Goal: Task Accomplishment & Management: Complete application form

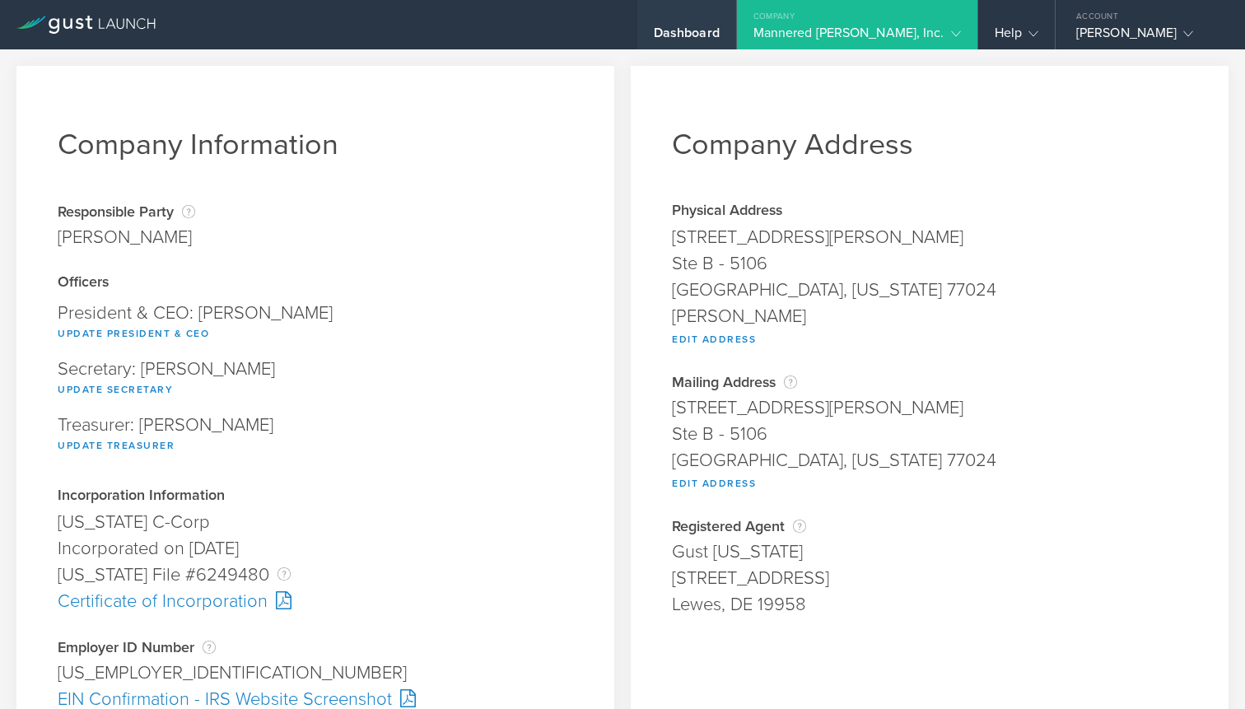
click at [719, 36] on div "Dashboard" at bounding box center [687, 37] width 66 height 25
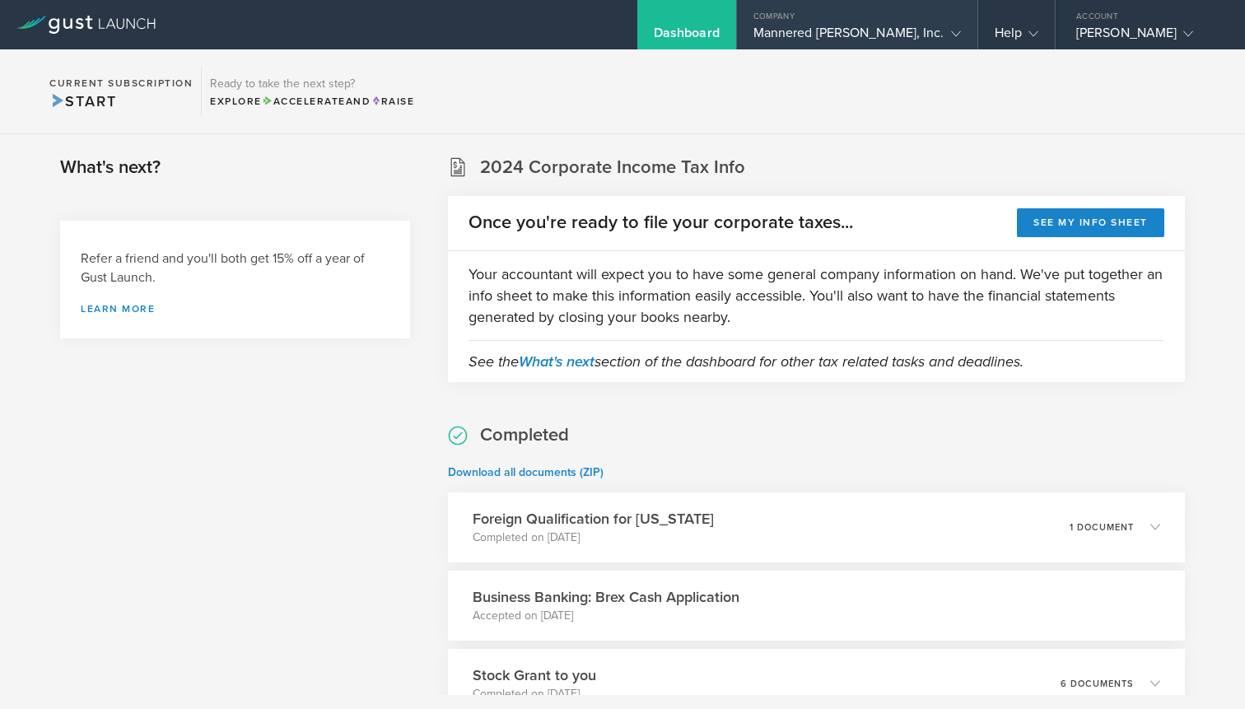
click at [878, 23] on div "Company" at bounding box center [857, 12] width 240 height 25
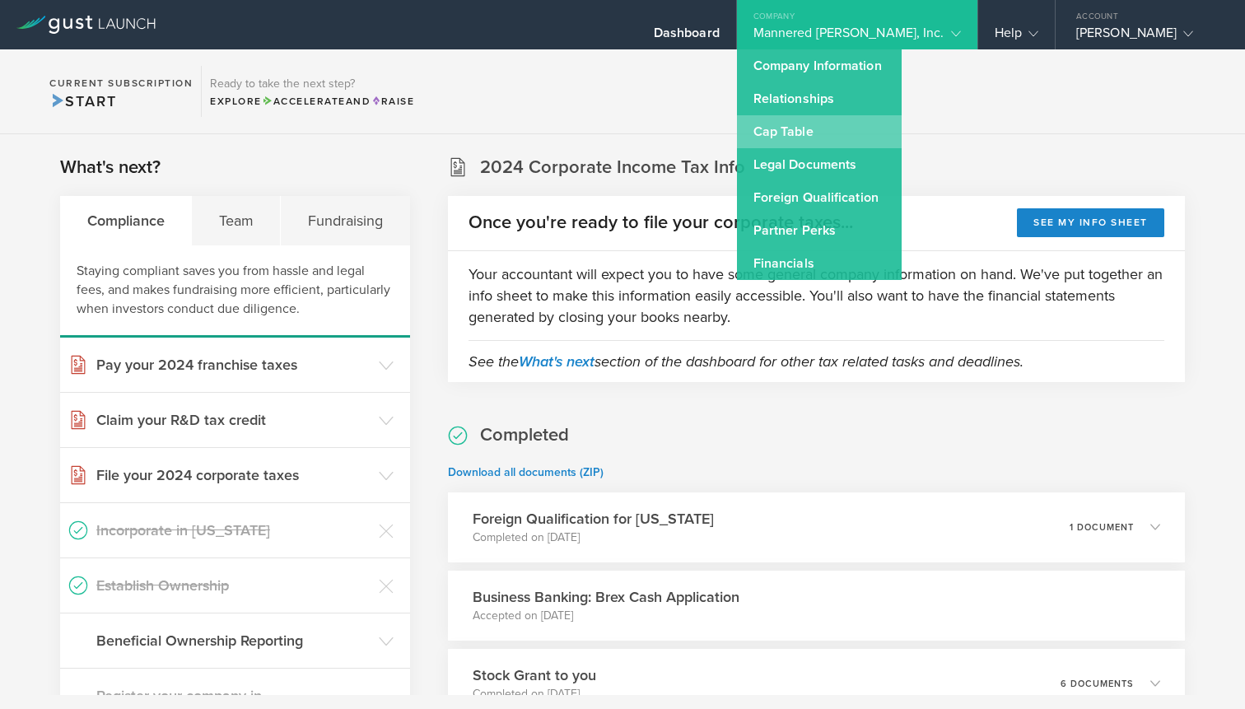
click at [843, 132] on link "Cap Table" at bounding box center [819, 131] width 165 height 33
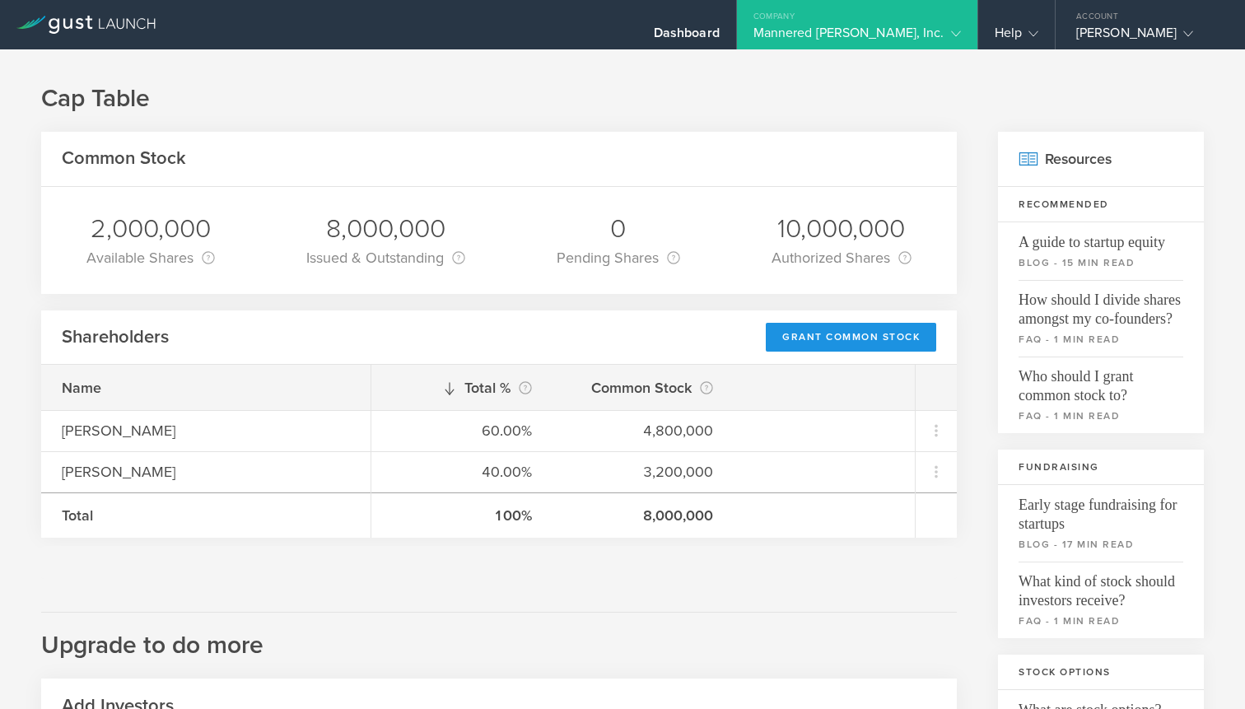
click at [859, 337] on div "Grant Common Stock" at bounding box center [851, 337] width 170 height 29
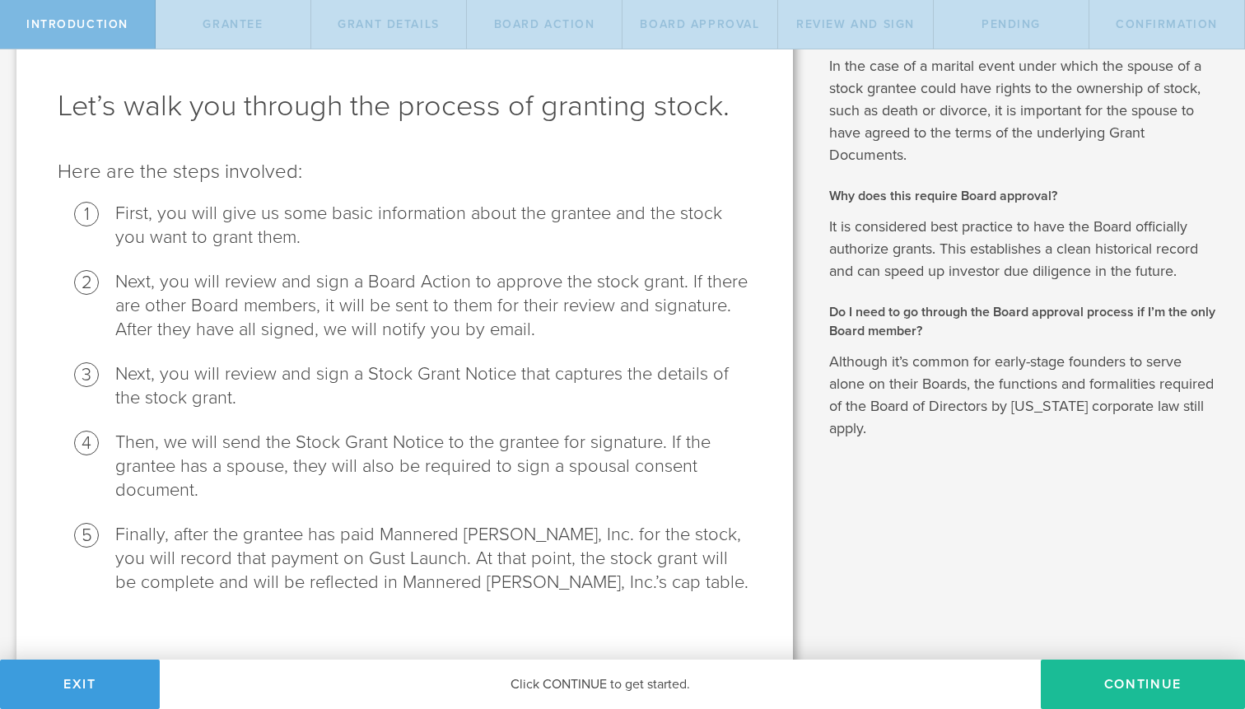
scroll to position [78, 0]
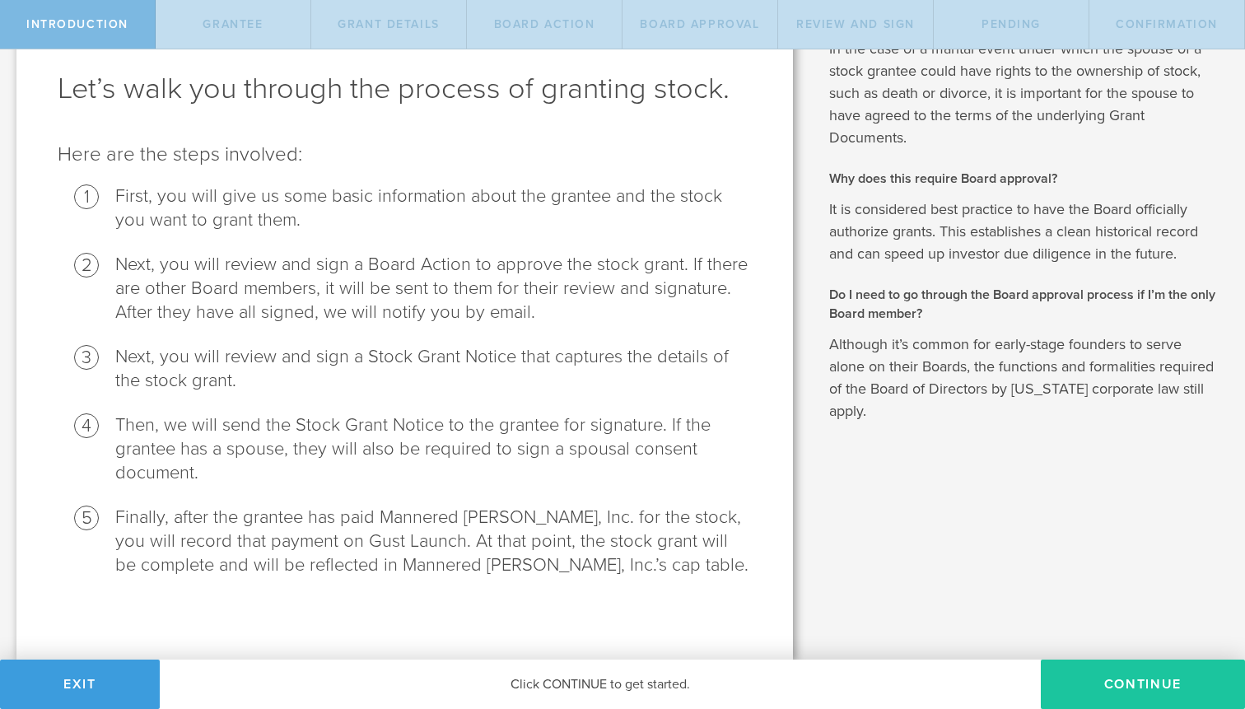
click at [1098, 684] on button "Continue" at bounding box center [1142, 683] width 204 height 49
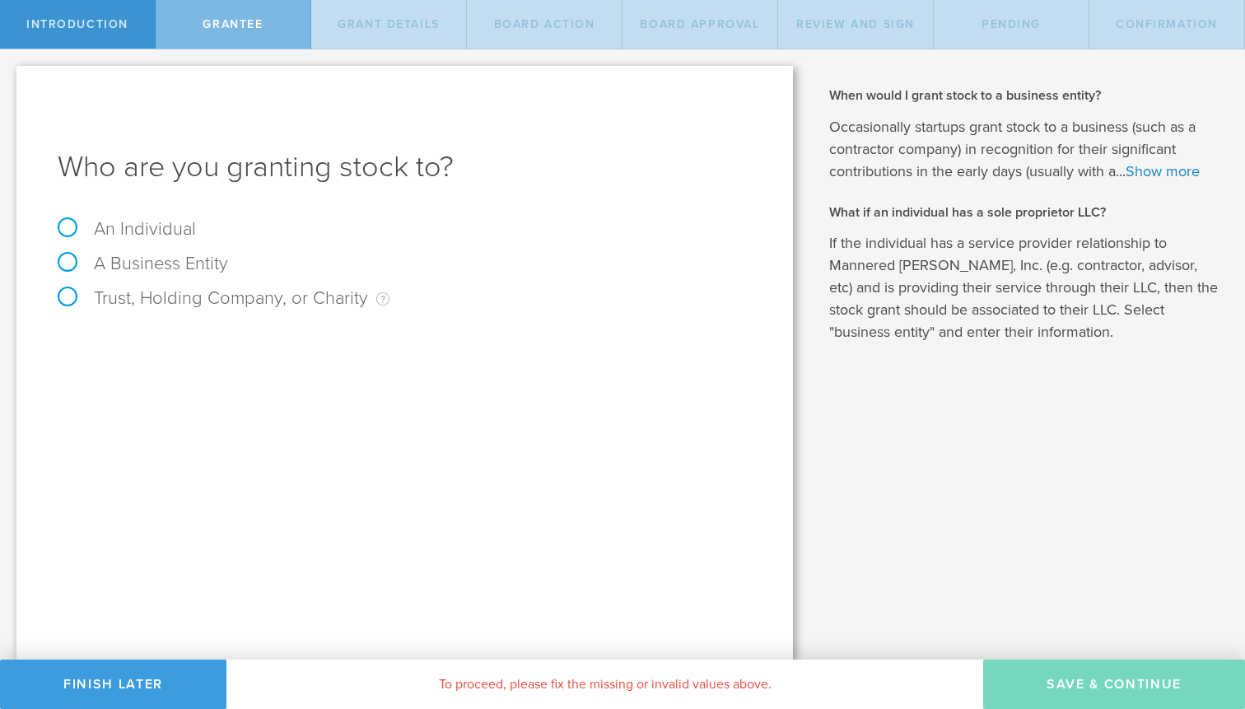
scroll to position [0, 0]
click at [68, 230] on label "An Individual" at bounding box center [127, 228] width 138 height 21
click at [11, 76] on input "An Individual" at bounding box center [5, 62] width 11 height 26
radio input "true"
click at [198, 344] on input "text" at bounding box center [466, 344] width 570 height 25
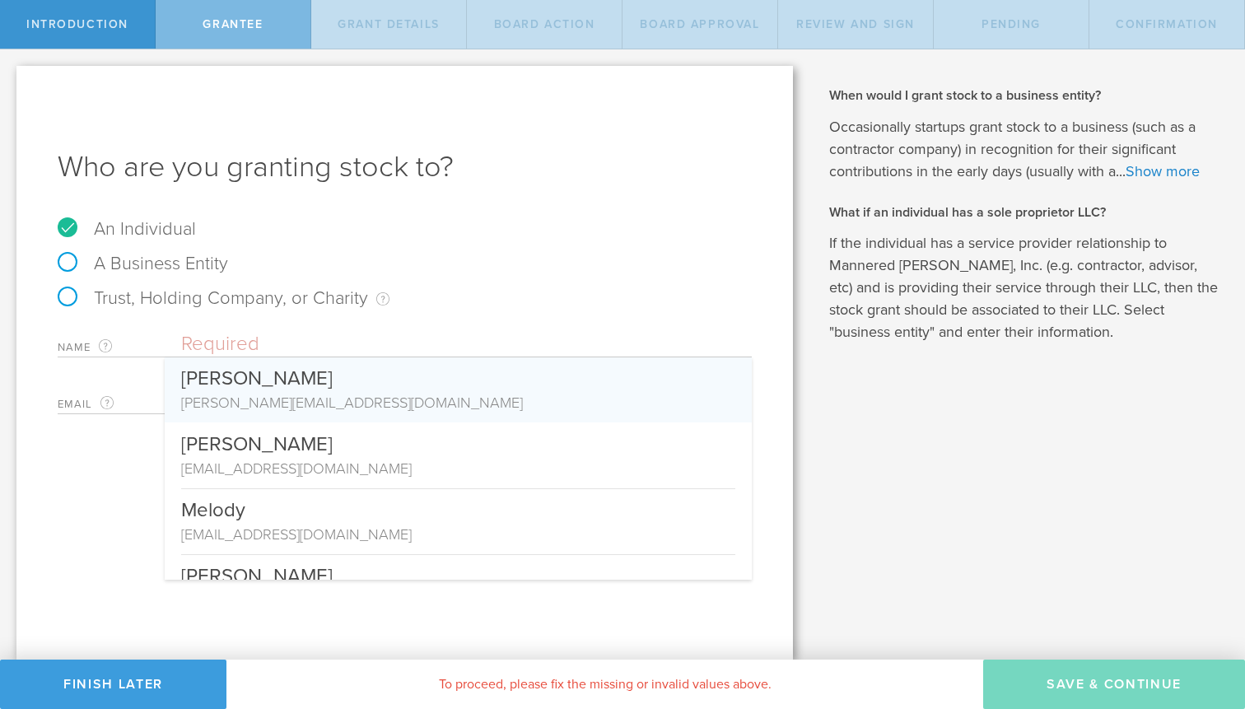
click at [240, 376] on div "Adam Cooper" at bounding box center [458, 374] width 554 height 35
type input "Adam Cooper"
type input "adam@manneredmanes.io"
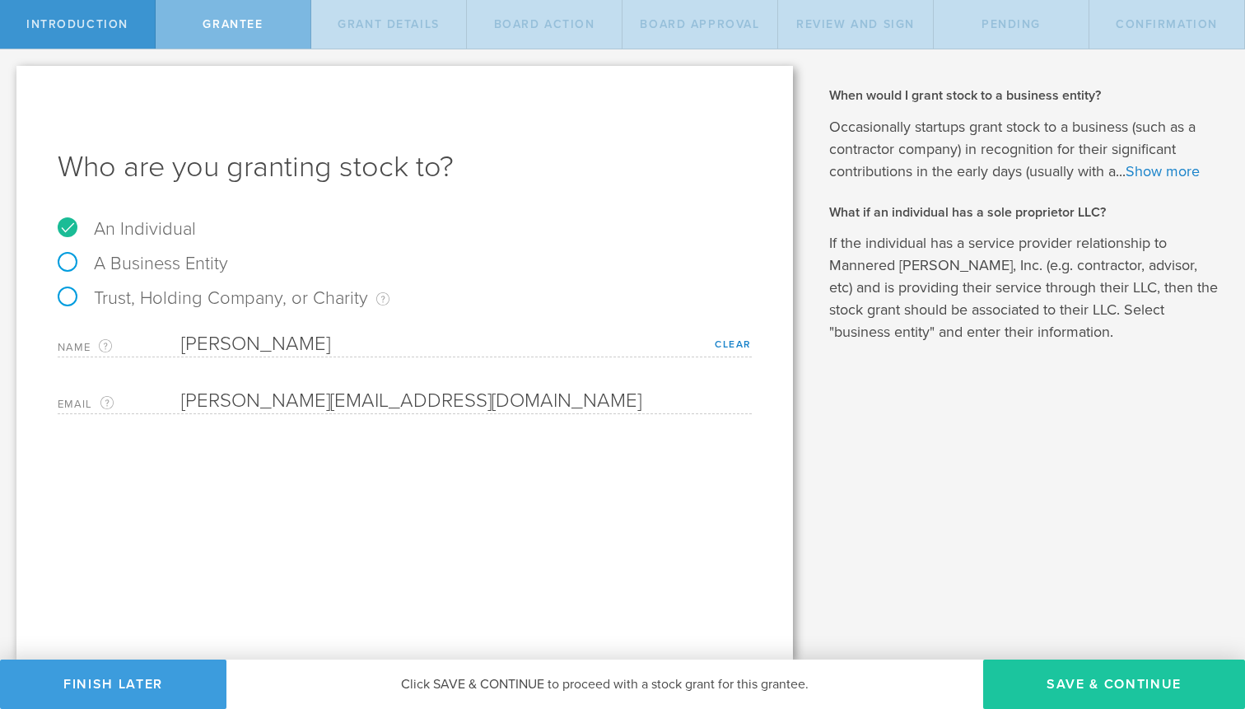
click at [1099, 693] on button "Save & Continue" at bounding box center [1114, 683] width 262 height 49
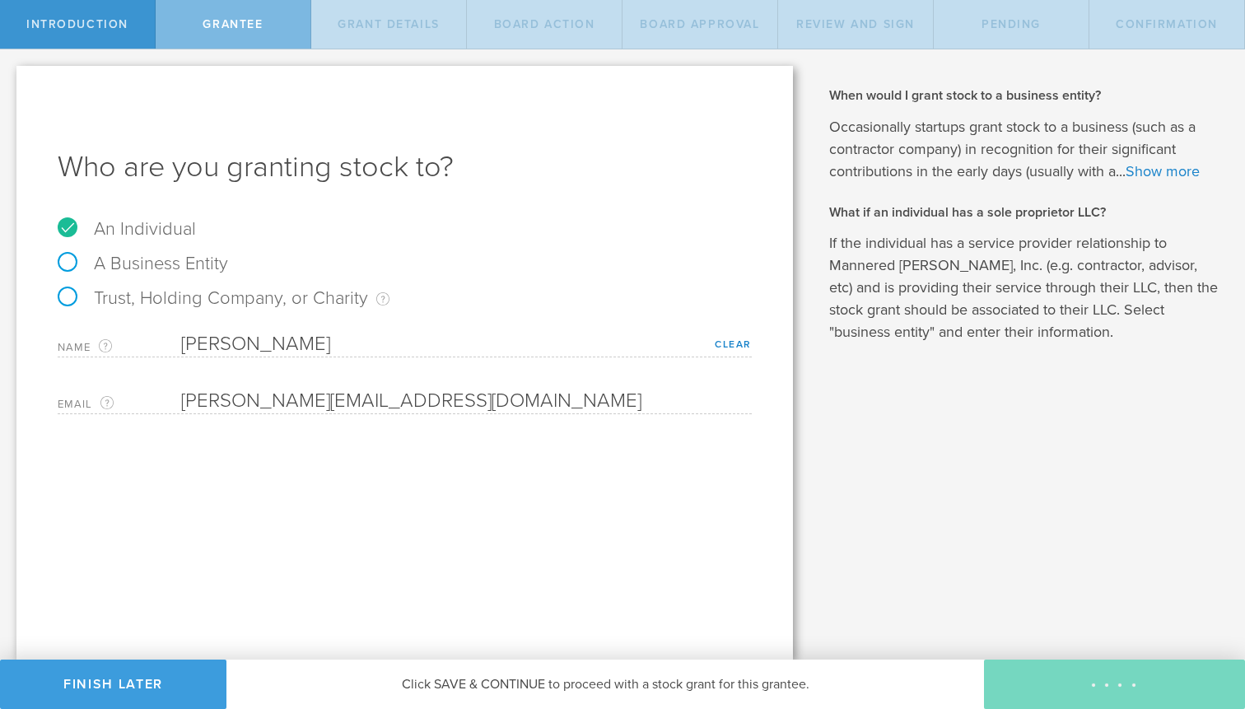
type input "48"
type input "12"
select select "none"
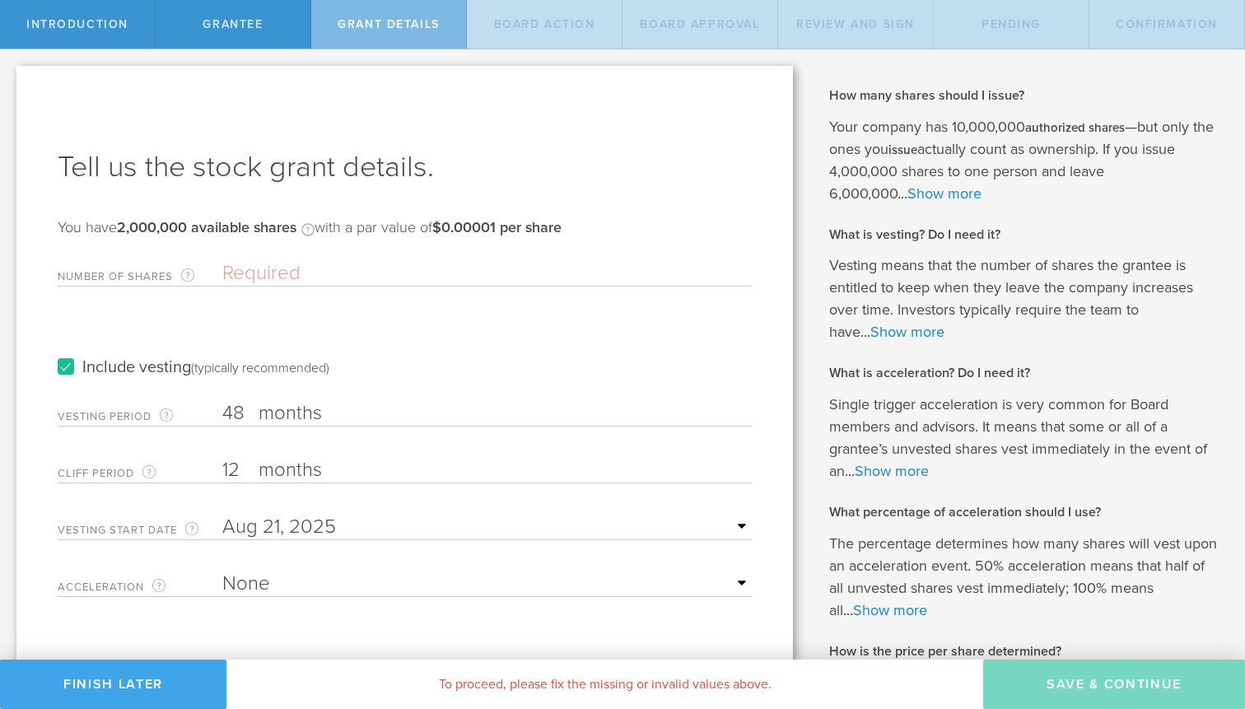
click at [137, 682] on button "Finish Later" at bounding box center [113, 683] width 226 height 49
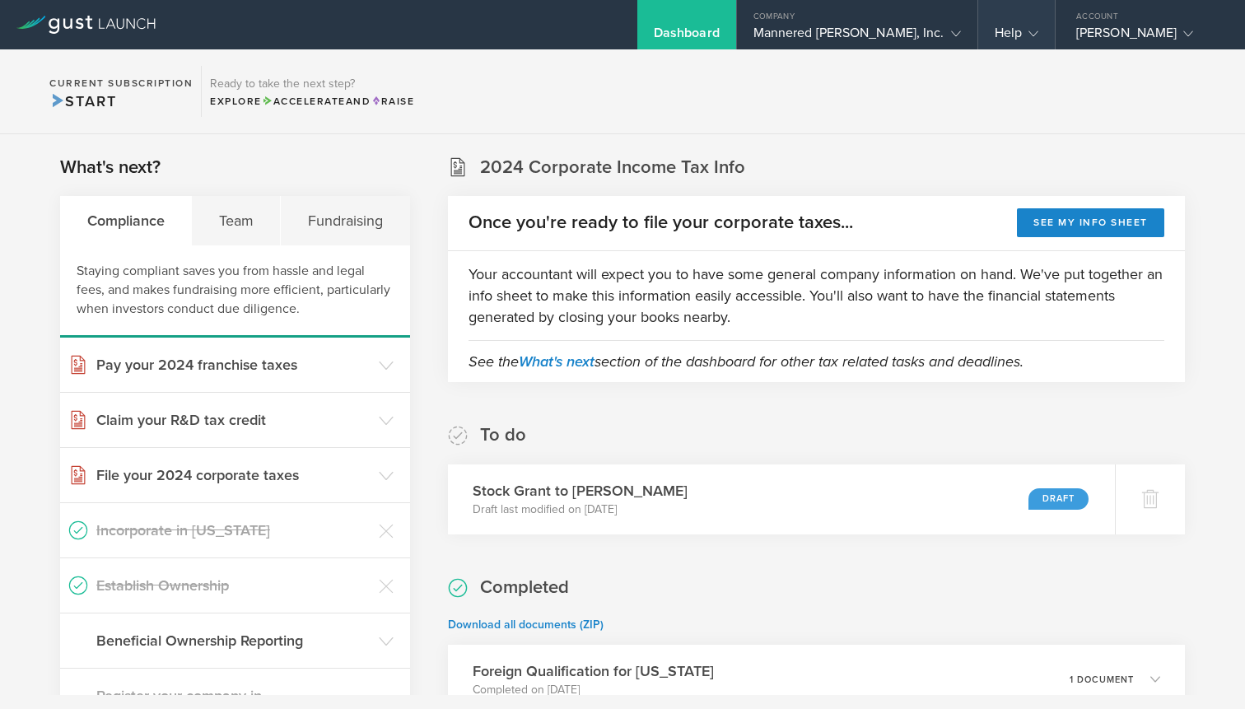
click at [1030, 32] on icon at bounding box center [1033, 34] width 10 height 10
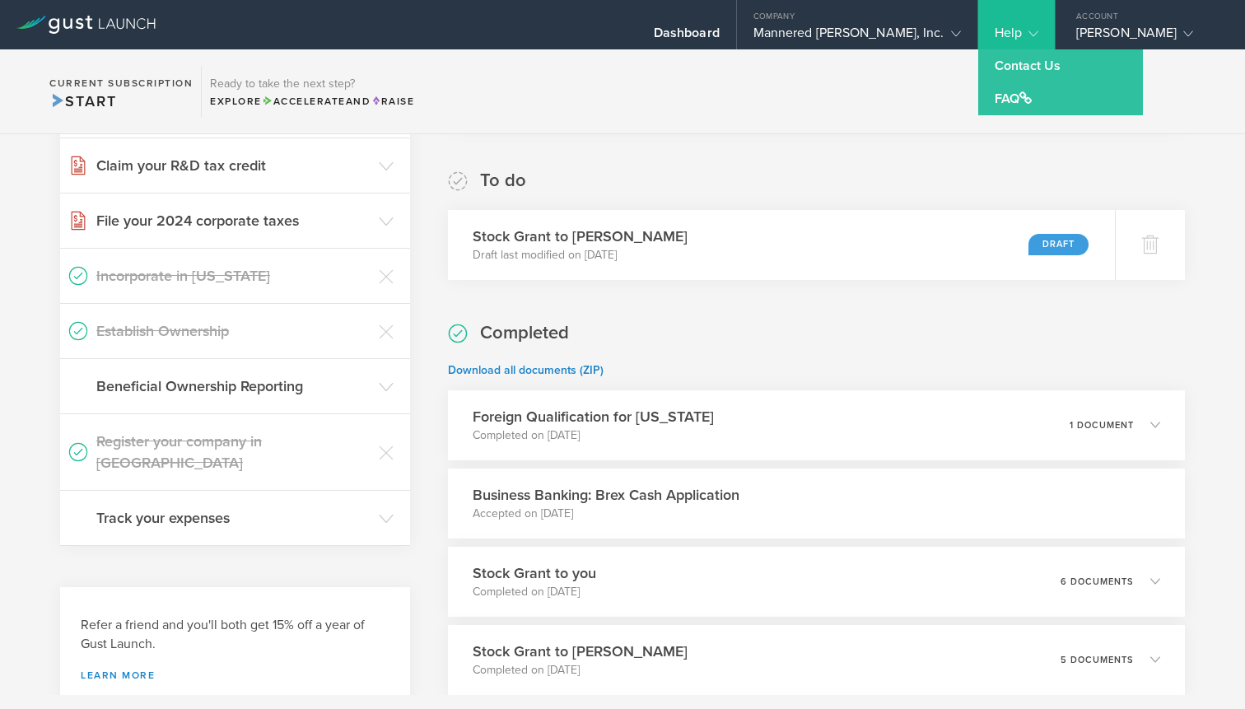
scroll to position [272, 0]
